Goal: Information Seeking & Learning: Learn about a topic

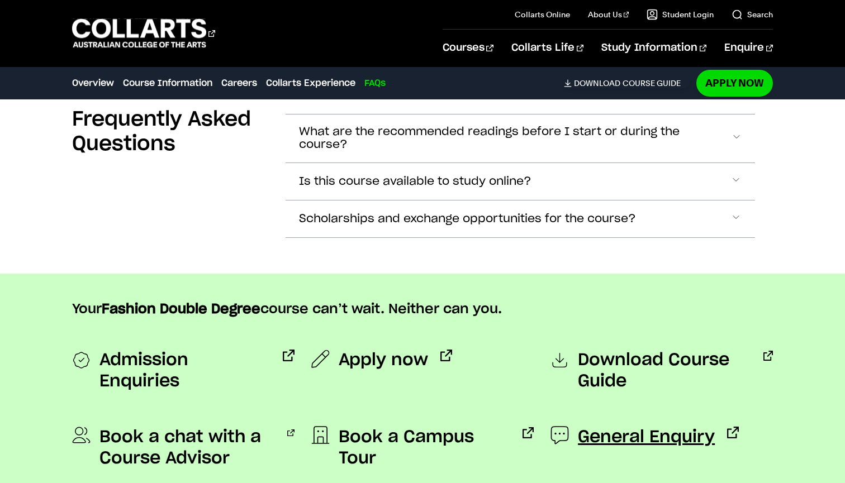
scroll to position [3559, 0]
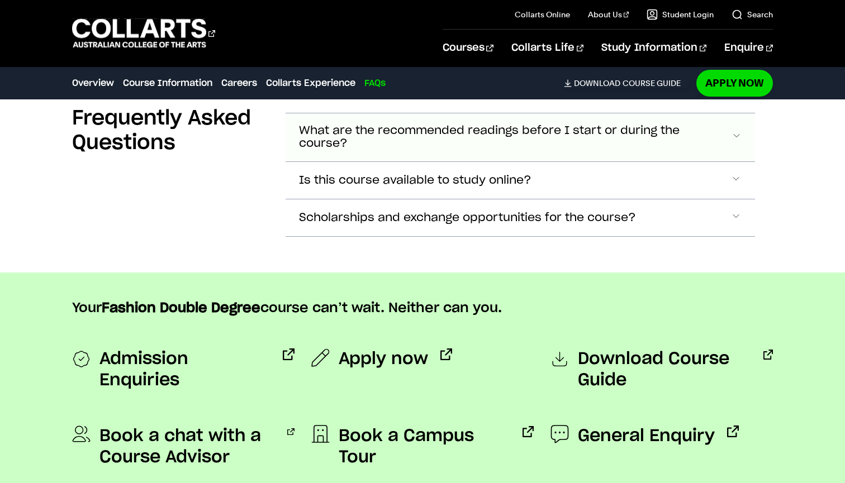
click at [567, 144] on span "What are the recommended readings before I start or during the course?" at bounding box center [515, 138] width 432 height 26
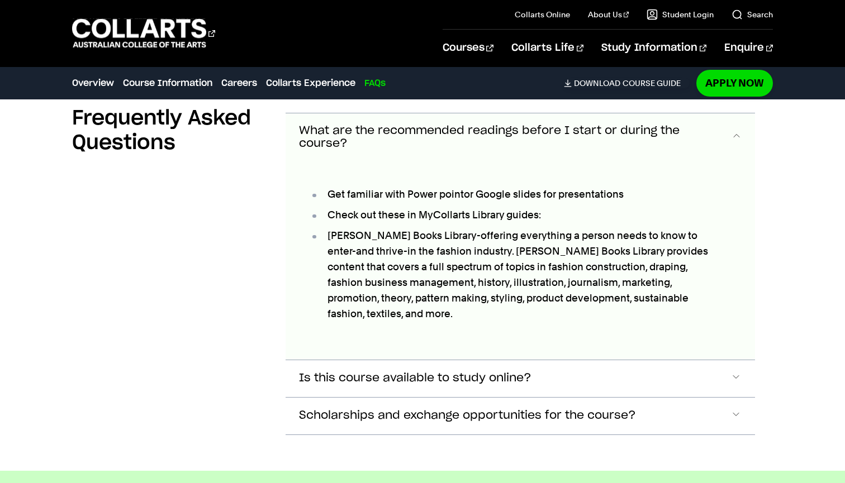
scroll to position [3572, 0]
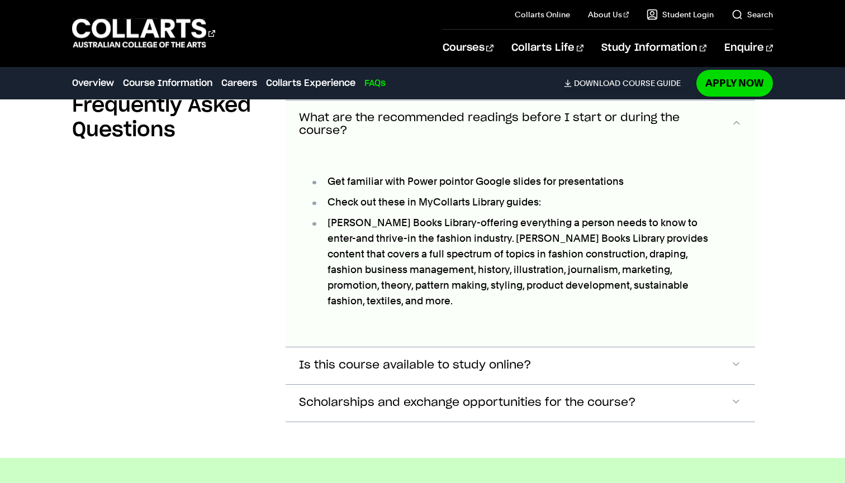
click at [537, 134] on span "What are the recommended readings before I start or during the course?" at bounding box center [515, 125] width 432 height 26
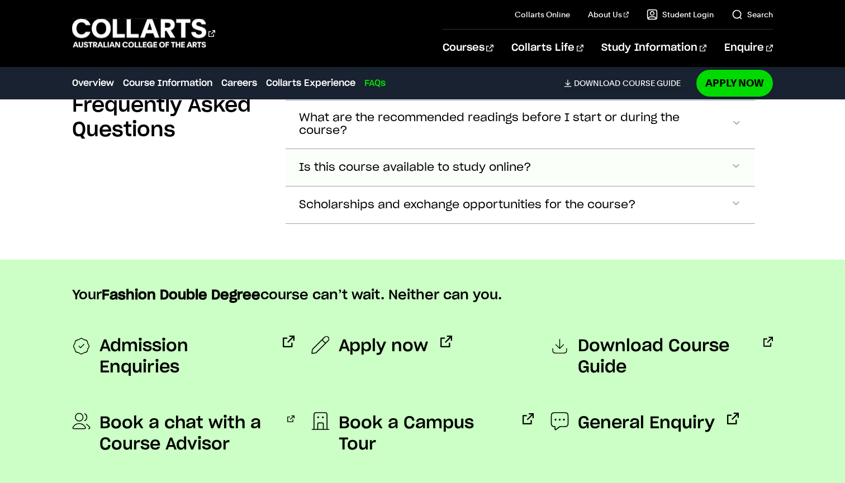
click at [554, 165] on button "Is this course available to study online?" at bounding box center [521, 167] width 470 height 37
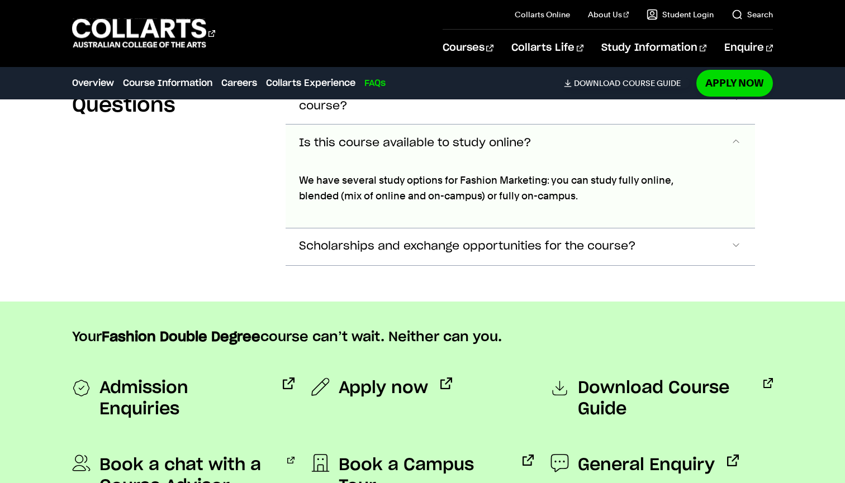
scroll to position [3595, 0]
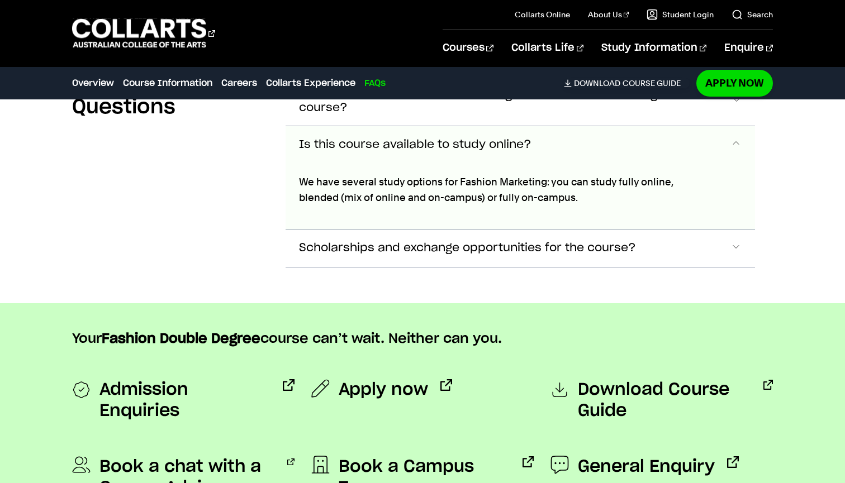
click at [554, 155] on button "Is this course available to study online?" at bounding box center [521, 144] width 470 height 37
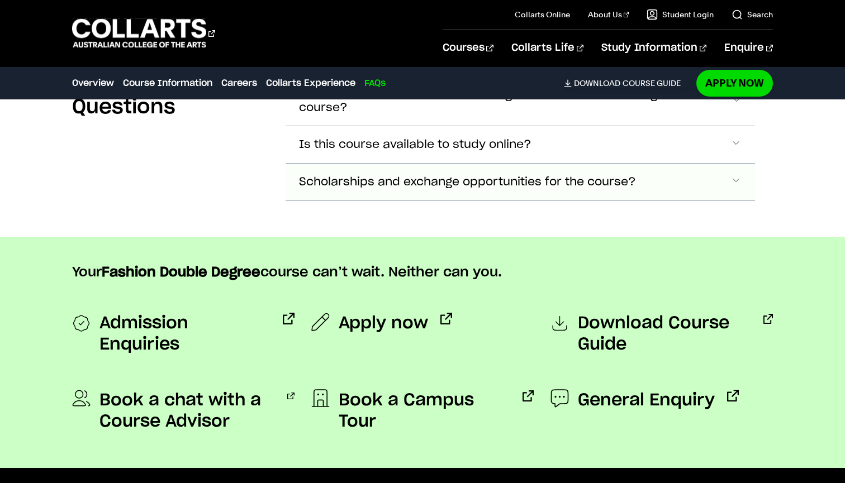
click at [682, 187] on button "Scholarships and exchange opportunities for the course?" at bounding box center [521, 182] width 470 height 37
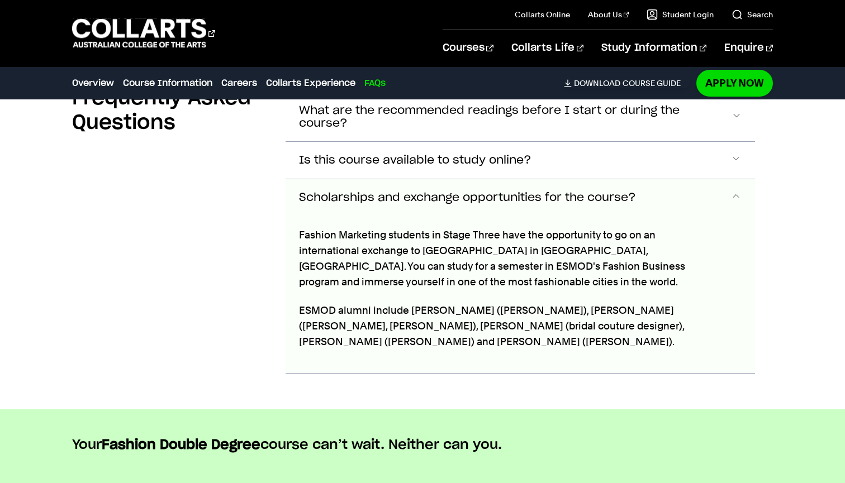
scroll to position [3579, 0]
click at [660, 193] on button "Scholarships and exchange opportunities for the course?" at bounding box center [521, 197] width 470 height 37
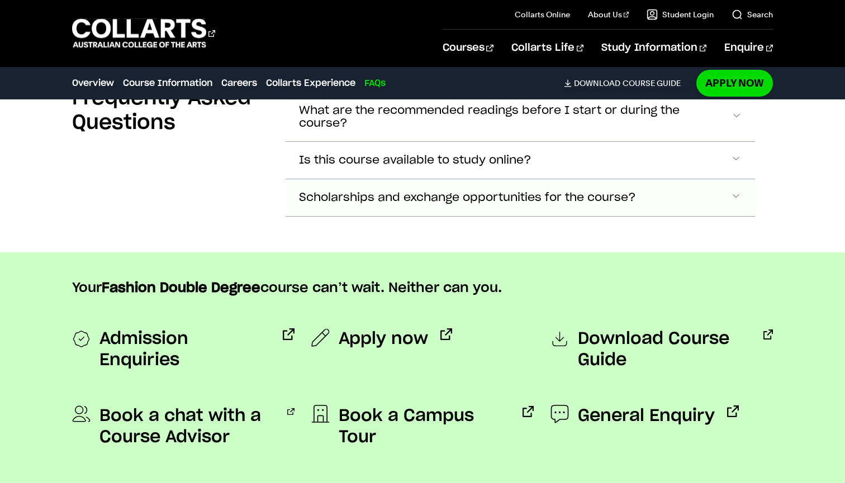
click at [660, 193] on button "Scholarships and exchange opportunities for the course?" at bounding box center [521, 197] width 470 height 37
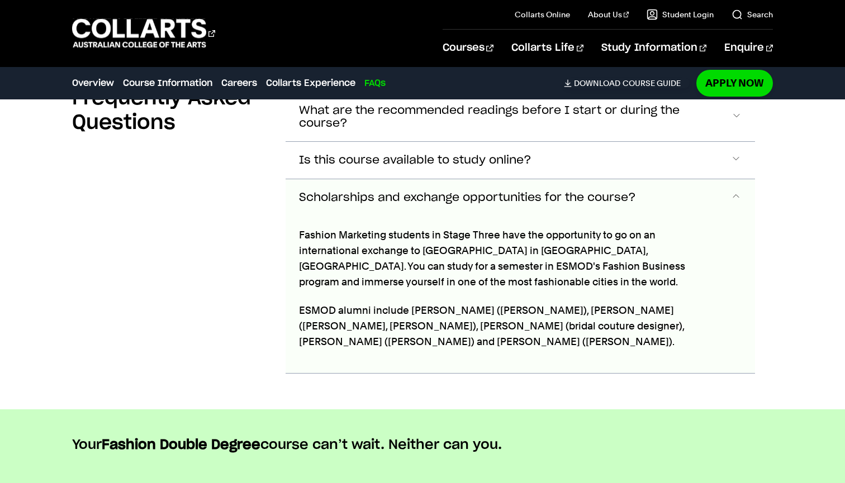
scroll to position [3658, 0]
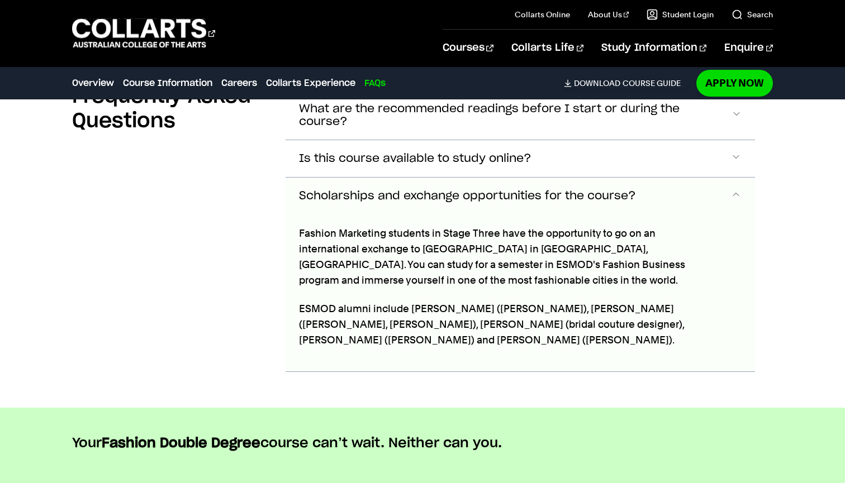
click at [657, 192] on button "Scholarships and exchange opportunities for the course?" at bounding box center [521, 196] width 470 height 37
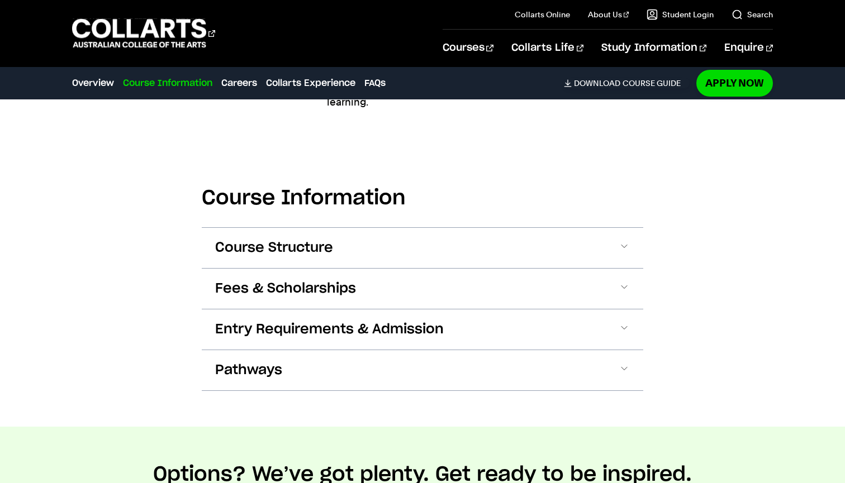
scroll to position [1142, 0]
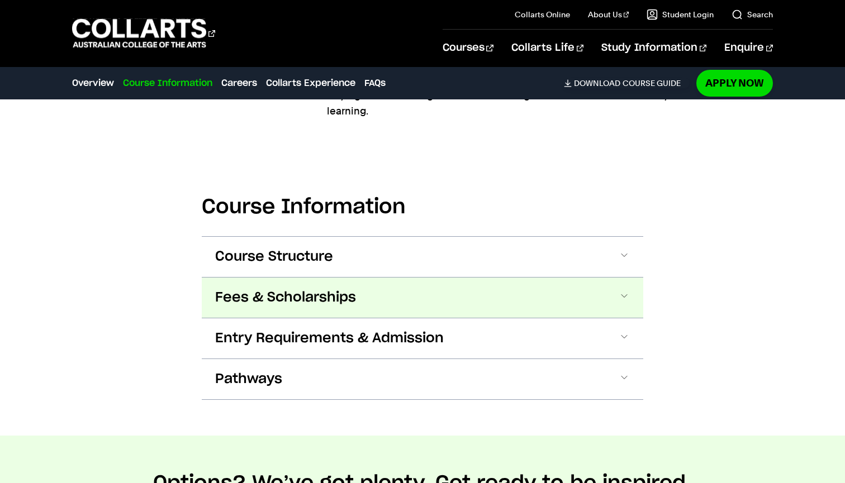
click at [259, 309] on button "Fees & Scholarships" at bounding box center [423, 298] width 442 height 40
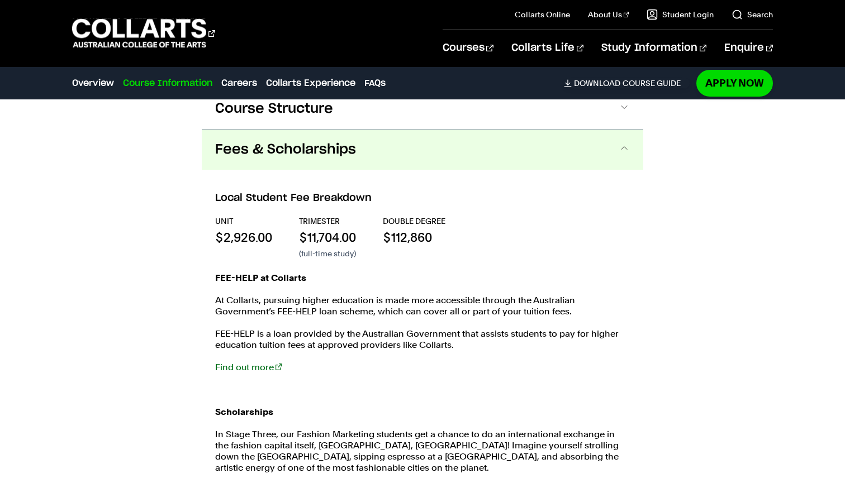
scroll to position [1319, 0]
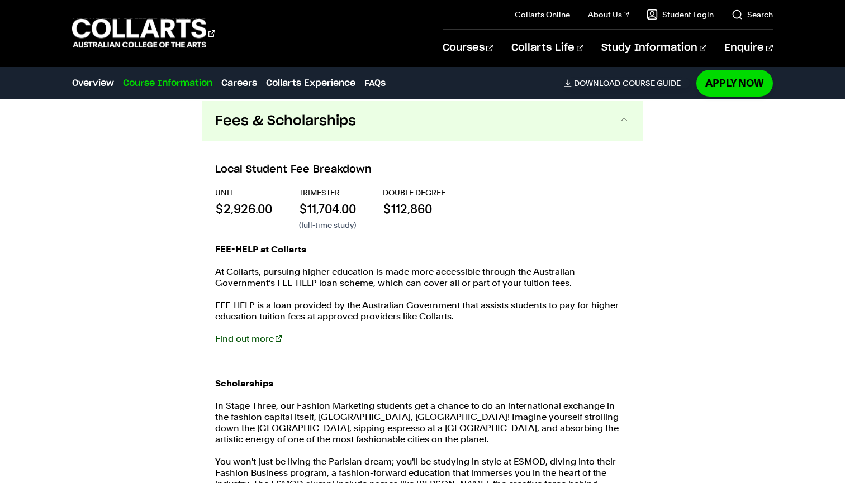
click at [230, 339] on link "Find out more" at bounding box center [248, 339] width 67 height 11
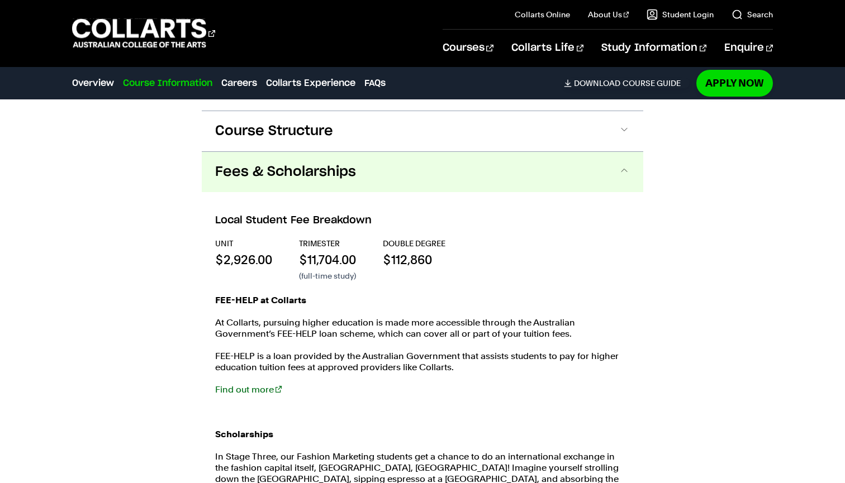
scroll to position [1266, 0]
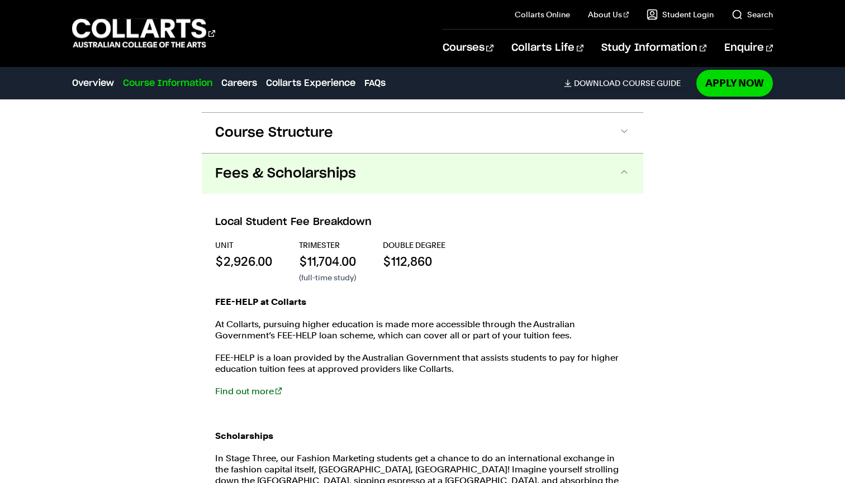
click at [352, 188] on button "Fees & Scholarships" at bounding box center [423, 174] width 442 height 40
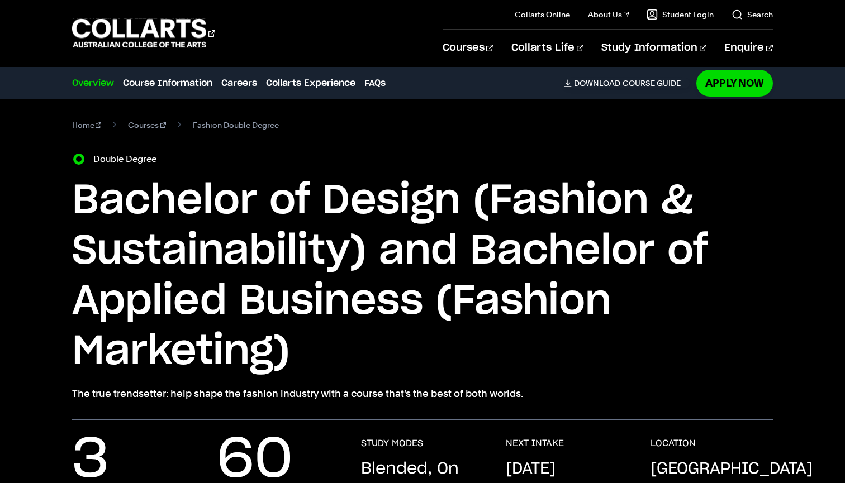
scroll to position [0, 0]
click at [117, 20] on 1 "Go to homepage" at bounding box center [139, 33] width 135 height 29
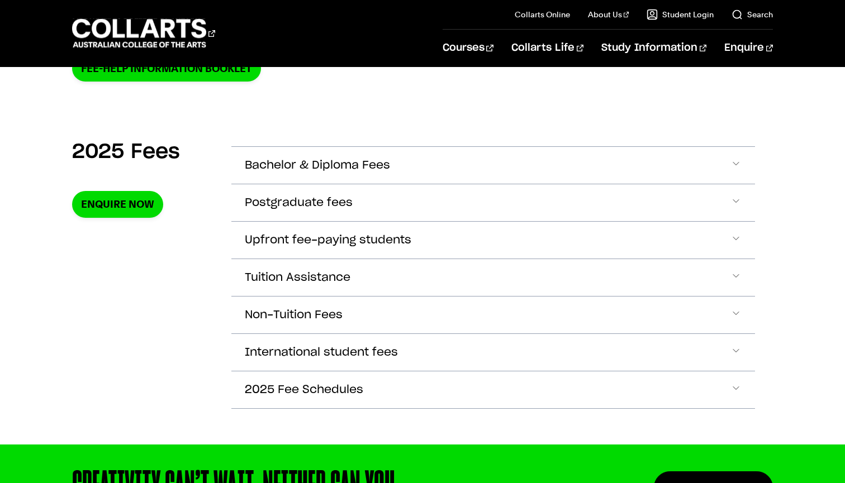
scroll to position [351, 1]
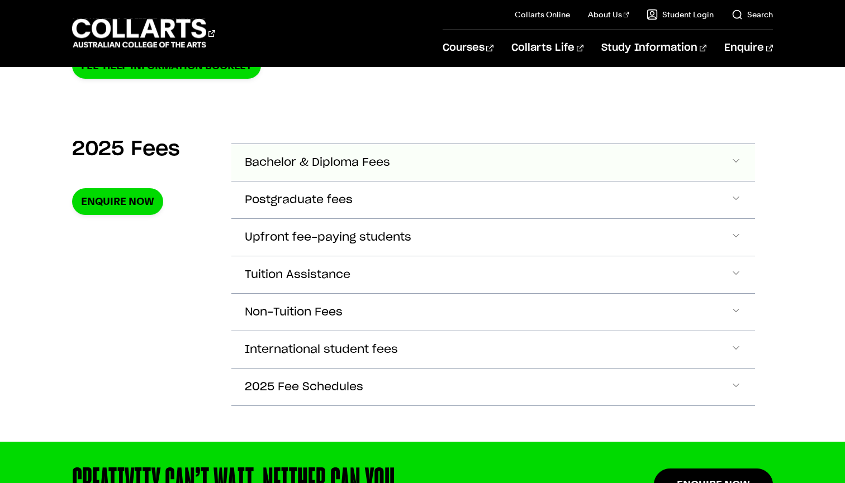
click at [347, 155] on button "Bachelor & Diploma Fees" at bounding box center [493, 162] width 524 height 37
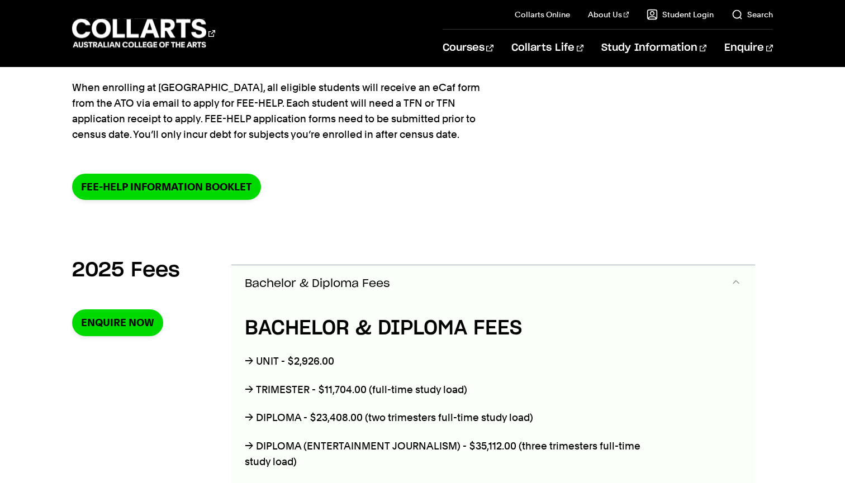
scroll to position [224, 0]
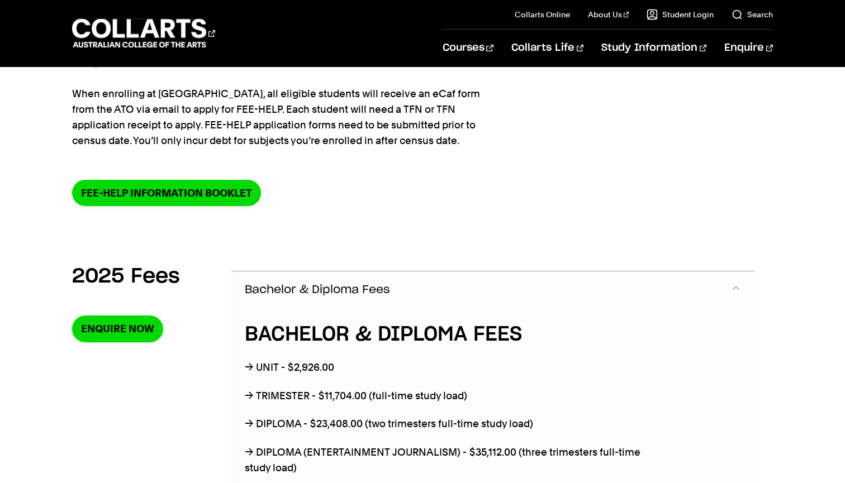
click at [271, 290] on span "Bachelor & Diploma Fees" at bounding box center [317, 290] width 145 height 13
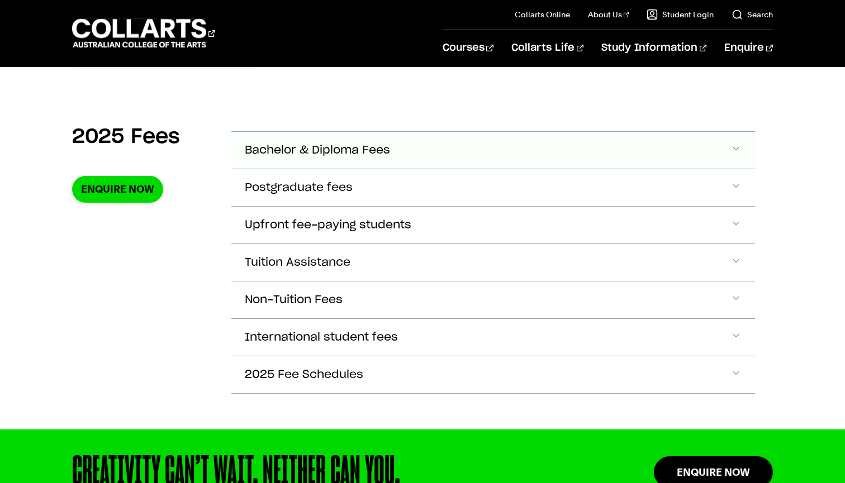
scroll to position [363, 0]
click at [293, 257] on span "Tuition Assistance" at bounding box center [298, 263] width 106 height 13
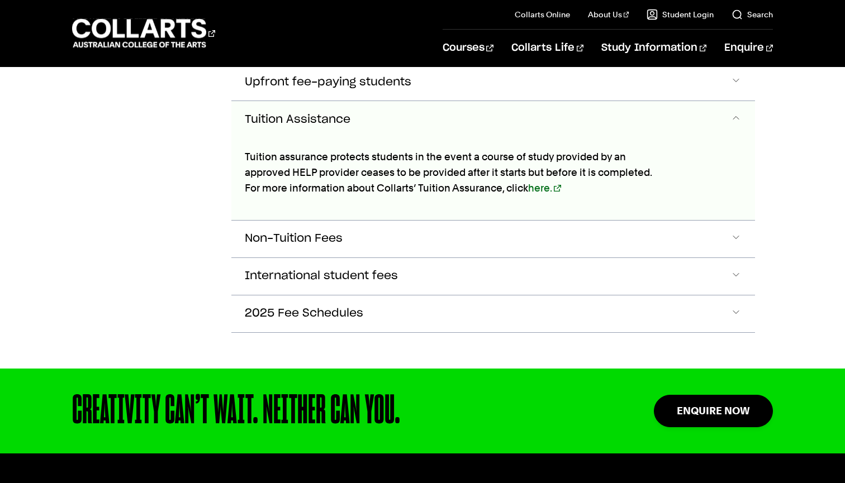
scroll to position [507, 0]
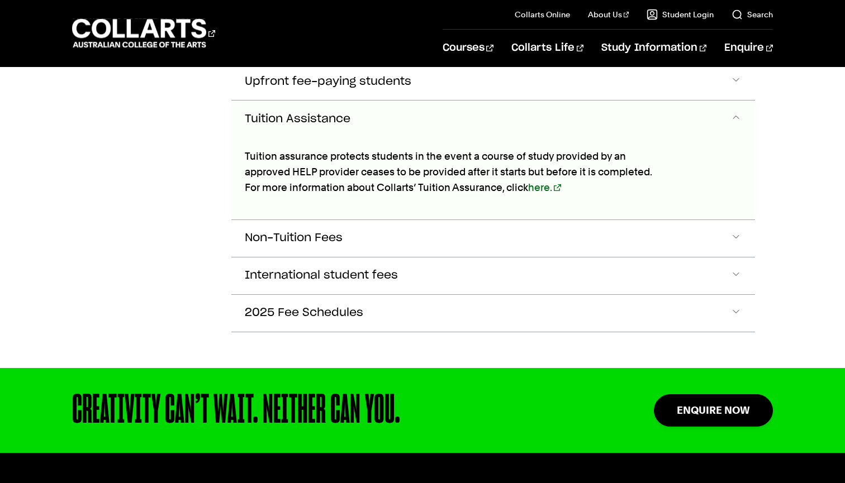
click at [405, 111] on button "Tuition Assistance" at bounding box center [493, 119] width 524 height 37
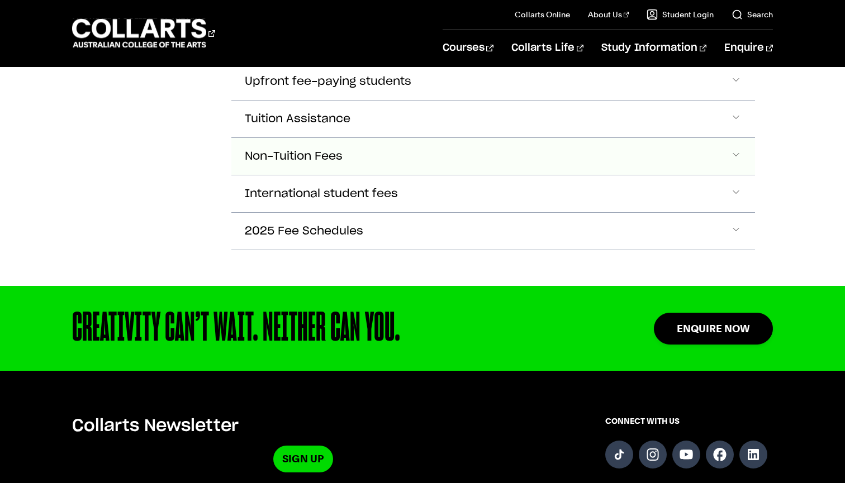
click at [361, 161] on button "Non-Tuition Fees" at bounding box center [493, 156] width 524 height 37
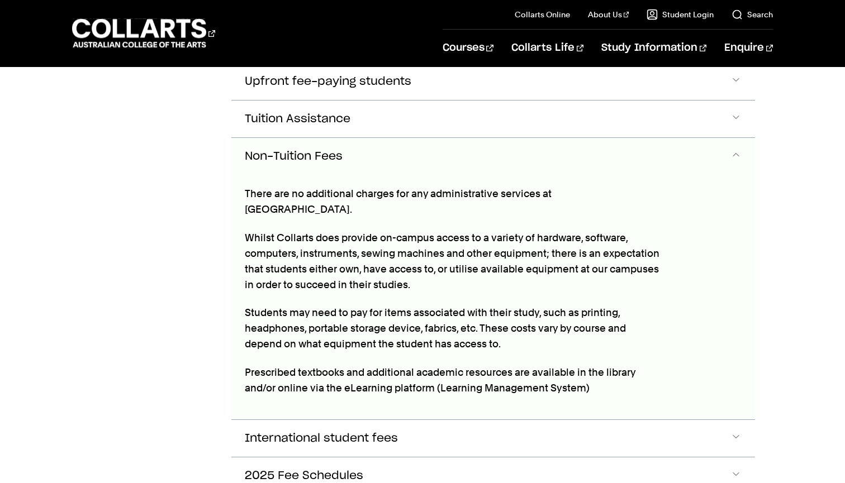
scroll to position [544, 0]
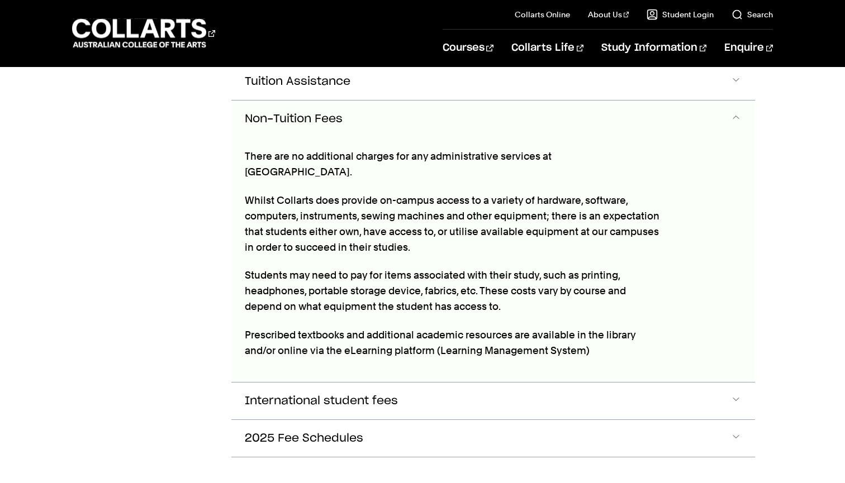
click at [381, 126] on button "Non-Tuition Fees" at bounding box center [493, 119] width 524 height 37
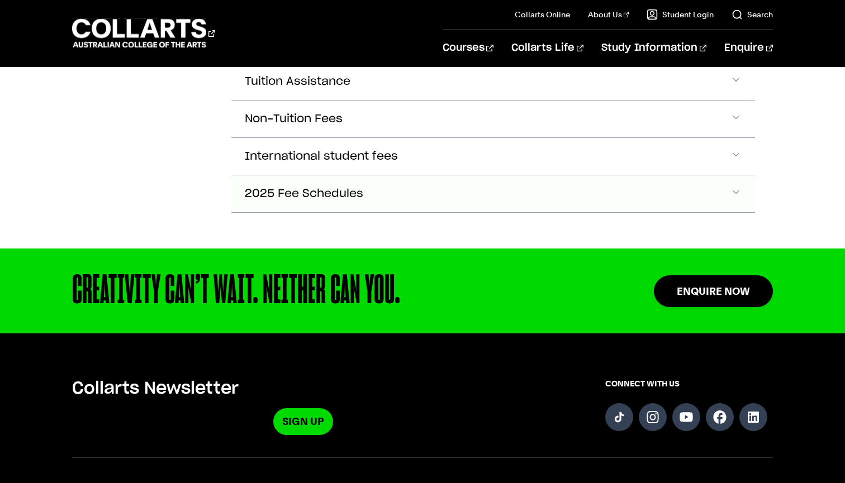
click at [415, 193] on button "2025 Fee Schedules" at bounding box center [493, 194] width 524 height 37
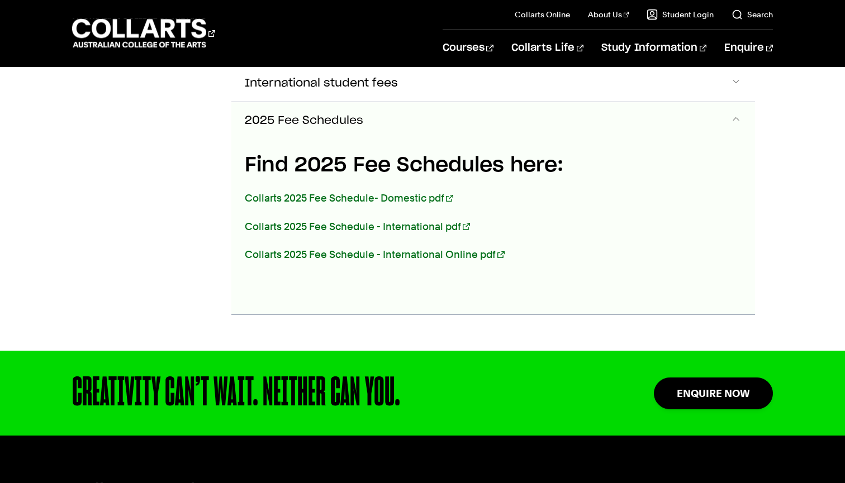
scroll to position [619, 0]
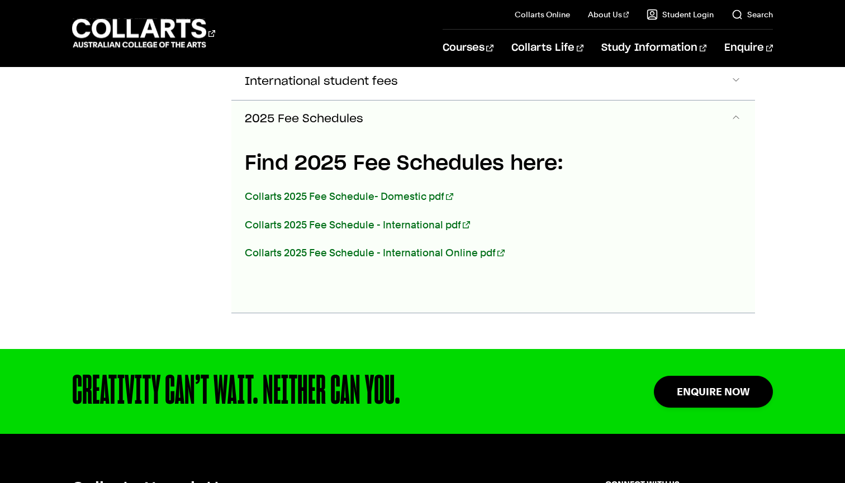
click at [403, 139] on div "Find 2025 Fee Schedules here: Collarts 2025 Fee Schedule- Domestic pdf Collarts…" at bounding box center [452, 225] width 442 height 176
click at [399, 113] on button "2025 Fee Schedules" at bounding box center [493, 119] width 524 height 37
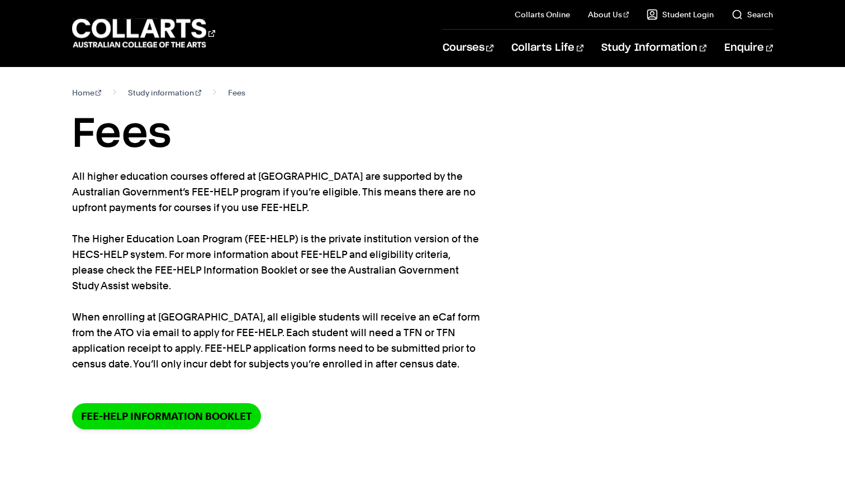
scroll to position [-1, 0]
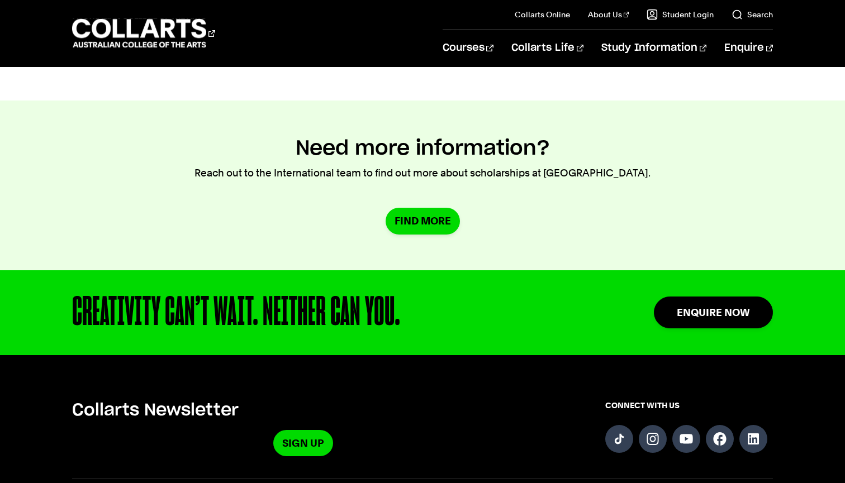
scroll to position [1034, 0]
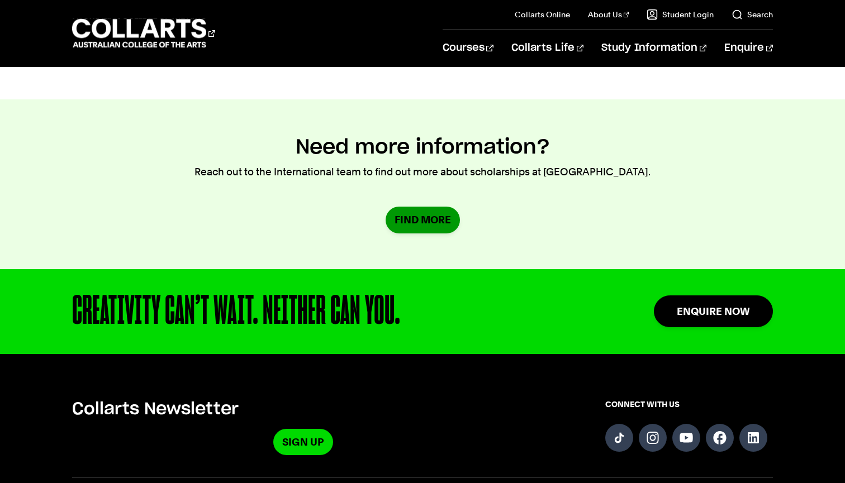
click at [412, 212] on link "Find More" at bounding box center [423, 220] width 74 height 26
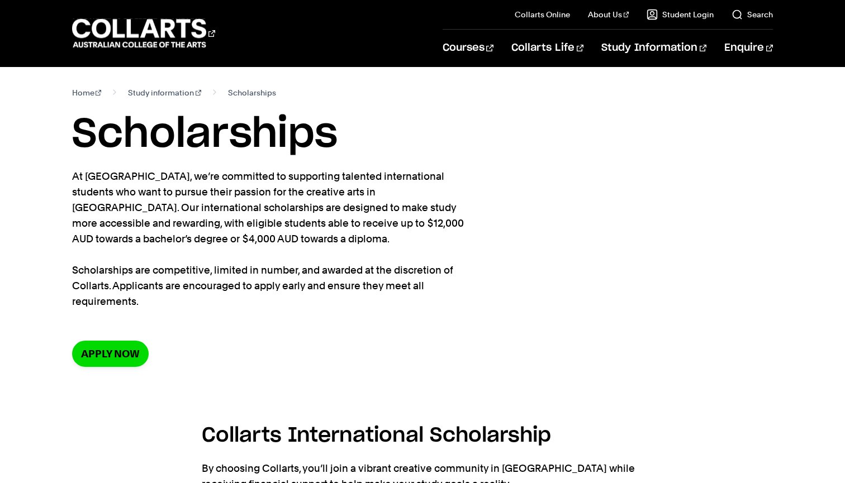
scroll to position [0, 0]
